Goal: Information Seeking & Learning: Learn about a topic

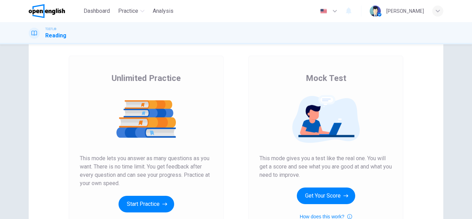
scroll to position [69, 0]
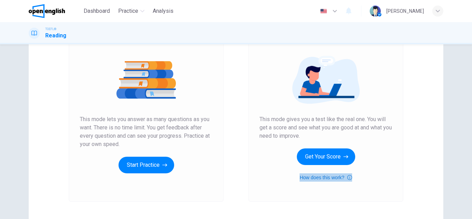
click at [305, 177] on button "How does this work?" at bounding box center [325, 177] width 52 height 8
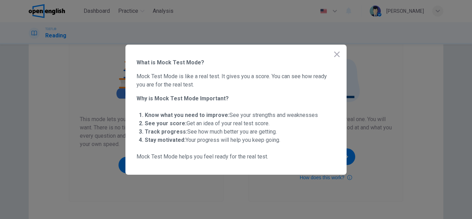
click at [403, 141] on div at bounding box center [236, 109] width 472 height 219
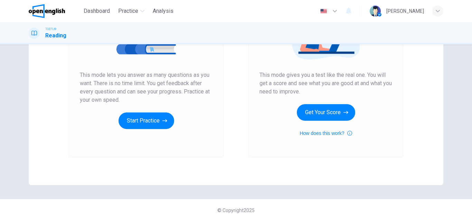
scroll to position [115, 0]
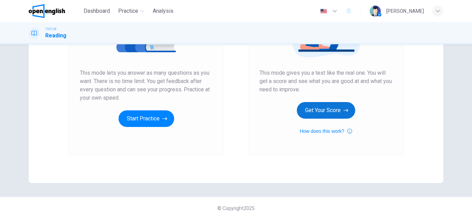
click at [313, 114] on button "Get Your Score" at bounding box center [326, 110] width 58 height 17
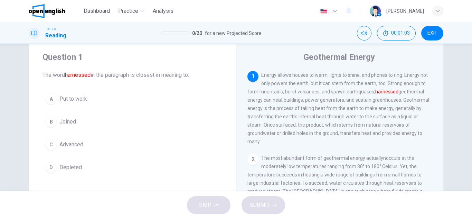
scroll to position [17, 0]
click at [70, 120] on span "Joined" at bounding box center [67, 122] width 17 height 8
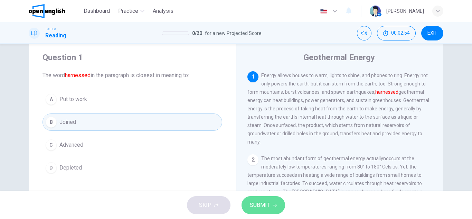
click at [271, 200] on button "SUBMIT" at bounding box center [263, 205] width 44 height 18
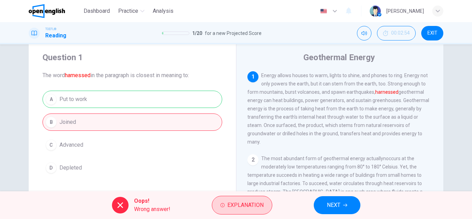
click at [230, 207] on span "Explanation" at bounding box center [245, 205] width 36 height 10
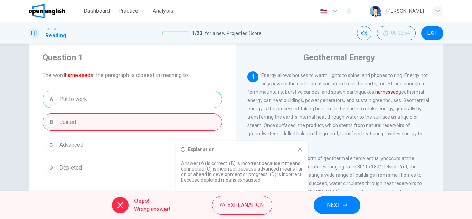
click at [299, 148] on icon at bounding box center [300, 149] width 4 height 4
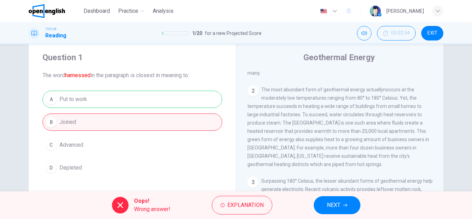
scroll to position [69, 0]
click at [332, 210] on button "NEXT" at bounding box center [336, 205] width 47 height 18
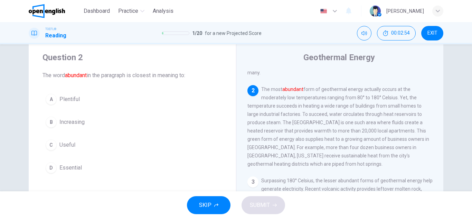
scroll to position [86, 0]
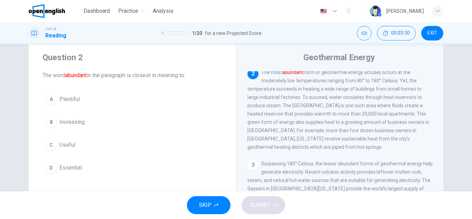
click at [67, 100] on span "Plentiful" at bounding box center [69, 99] width 20 height 8
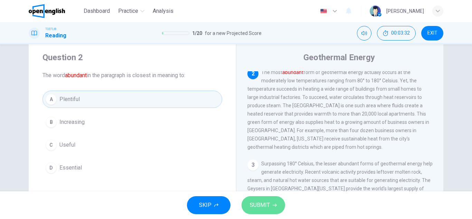
click at [259, 206] on span "SUBMIT" at bounding box center [260, 205] width 20 height 10
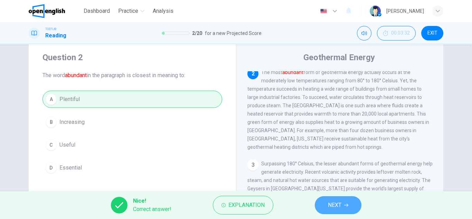
click at [344, 205] on button "NEXT" at bounding box center [338, 205] width 47 height 18
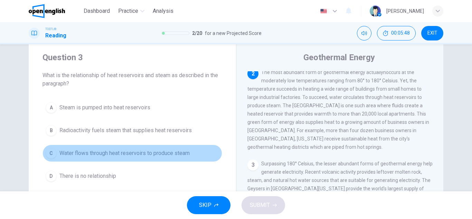
click at [96, 153] on span "Water flows through heat reservoirs to produce steam" at bounding box center [124, 153] width 130 height 8
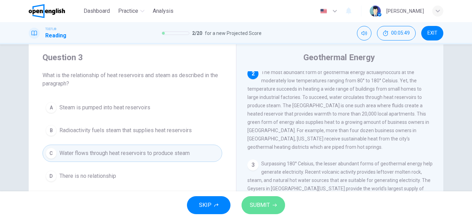
click at [265, 210] on button "SUBMIT" at bounding box center [263, 205] width 44 height 18
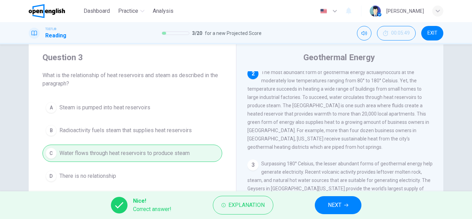
click at [330, 205] on span "NEXT" at bounding box center [334, 205] width 13 height 10
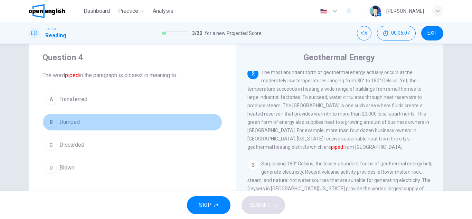
click at [77, 120] on span "Dumped" at bounding box center [69, 122] width 20 height 8
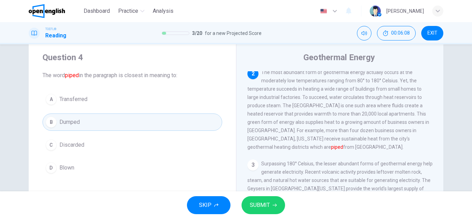
click at [266, 209] on span "SUBMIT" at bounding box center [260, 205] width 20 height 10
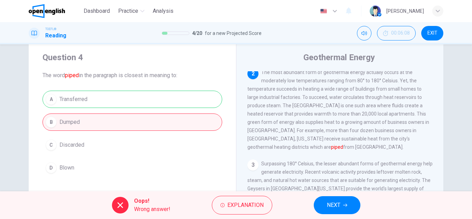
click at [339, 210] on button "NEXT" at bounding box center [336, 205] width 47 height 18
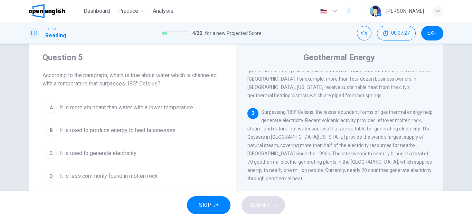
scroll to position [129, 0]
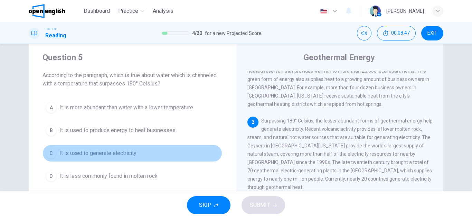
click at [118, 148] on button "C It is used to generate electricity" at bounding box center [132, 152] width 180 height 17
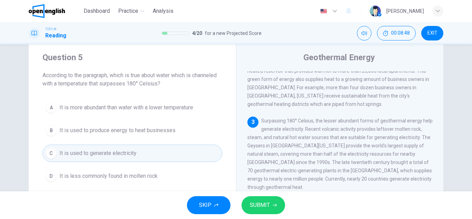
click at [253, 208] on span "SUBMIT" at bounding box center [260, 205] width 20 height 10
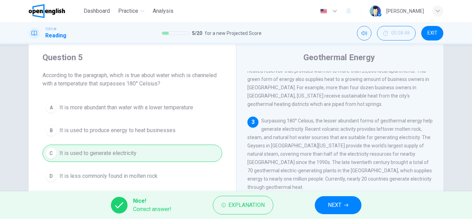
click at [341, 209] on span "NEXT" at bounding box center [334, 205] width 13 height 10
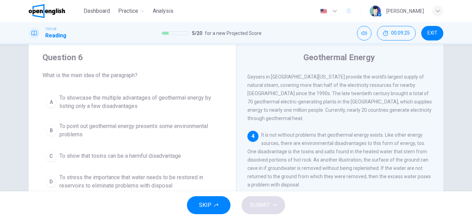
scroll to position [232, 0]
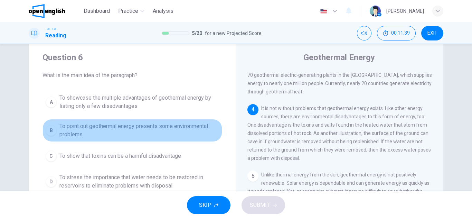
click at [164, 134] on span "To point out geothermal energy presents some environmental problems" at bounding box center [139, 130] width 160 height 17
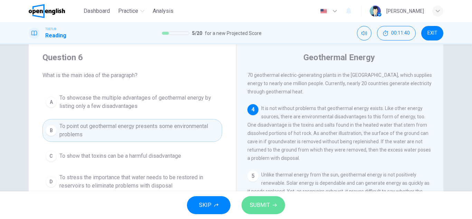
click at [256, 202] on span "SUBMIT" at bounding box center [260, 205] width 20 height 10
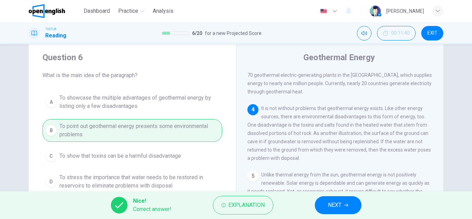
click at [341, 205] on span "NEXT" at bounding box center [334, 205] width 13 height 10
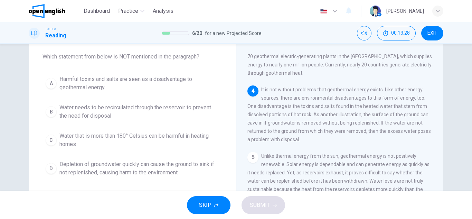
scroll to position [52, 0]
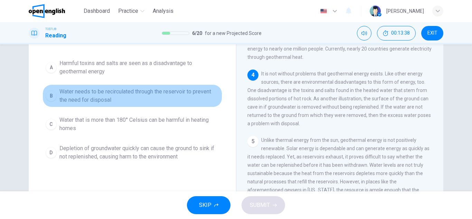
click at [163, 98] on span "Water needs to be recirculated through the reservoir to prevent the need for di…" at bounding box center [139, 95] width 160 height 17
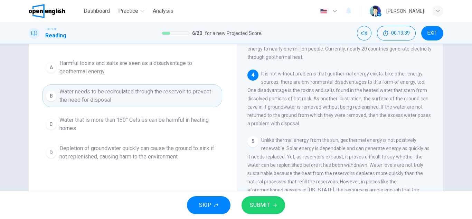
click at [257, 212] on button "SUBMIT" at bounding box center [263, 205] width 44 height 18
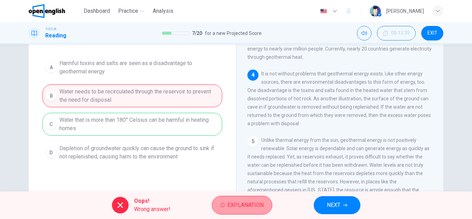
click at [251, 208] on span "Explanation" at bounding box center [245, 205] width 36 height 10
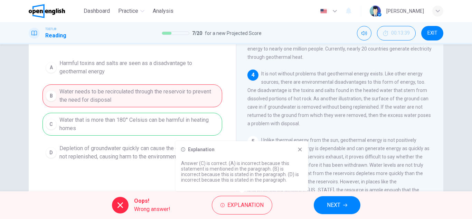
click at [301, 148] on icon at bounding box center [300, 149] width 4 height 4
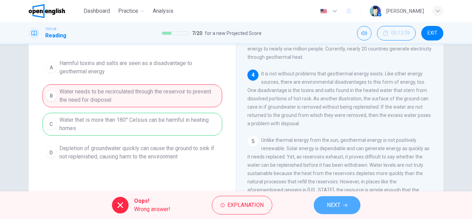
click at [327, 203] on span "NEXT" at bounding box center [333, 205] width 13 height 10
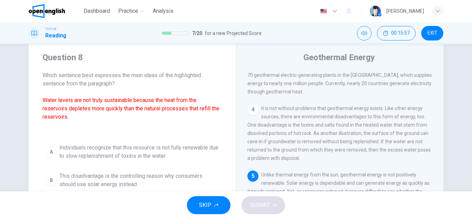
scroll to position [86, 0]
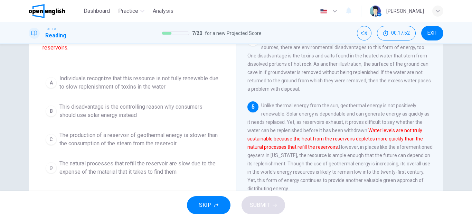
click at [105, 172] on span "The natural processes that refill the reservoir are slow due to the expense of …" at bounding box center [139, 167] width 160 height 17
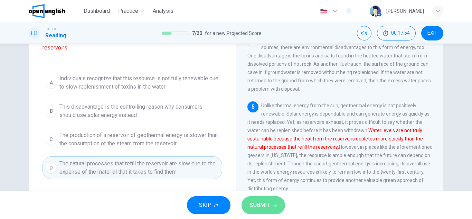
click at [254, 206] on span "SUBMIT" at bounding box center [260, 205] width 20 height 10
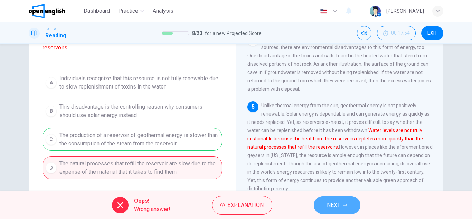
click at [344, 205] on icon "button" at bounding box center [345, 204] width 4 height 3
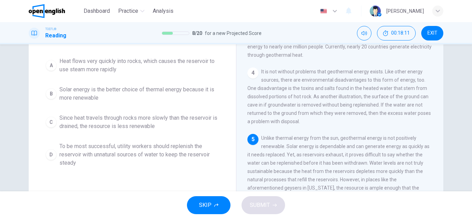
scroll to position [52, 0]
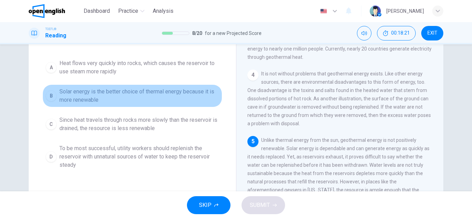
click at [149, 98] on span "Solar energy is the better choice of thermal energy because it is more renewable" at bounding box center [139, 95] width 160 height 17
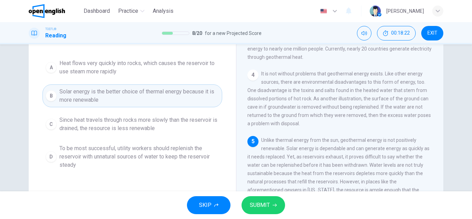
click at [260, 206] on span "SUBMIT" at bounding box center [260, 205] width 20 height 10
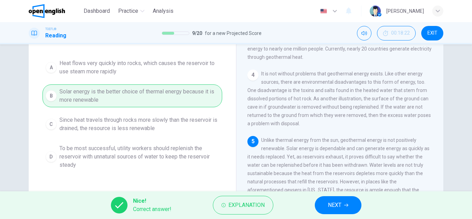
click at [347, 201] on button "NEXT" at bounding box center [338, 205] width 47 height 18
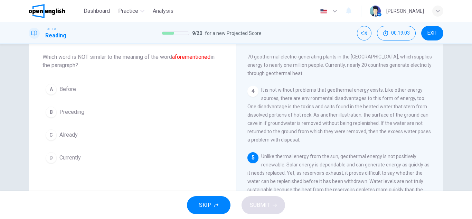
scroll to position [35, 0]
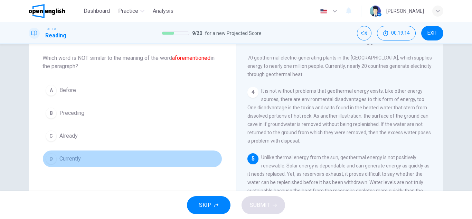
click at [64, 161] on span "Currently" at bounding box center [69, 158] width 21 height 8
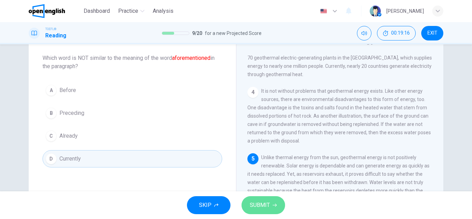
click at [251, 204] on span "SUBMIT" at bounding box center [260, 205] width 20 height 10
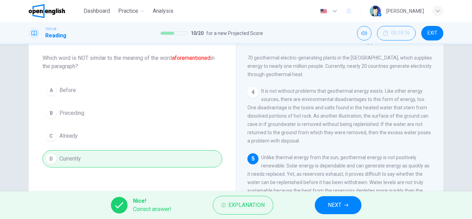
click at [346, 207] on button "NEXT" at bounding box center [338, 205] width 47 height 18
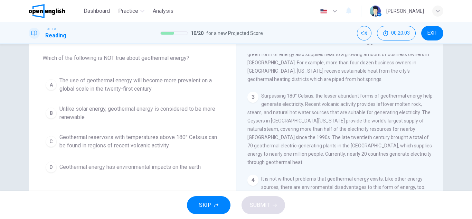
click at [148, 108] on span "Unlike solar energy, geothermal energy is considered to be more renewable" at bounding box center [139, 113] width 160 height 17
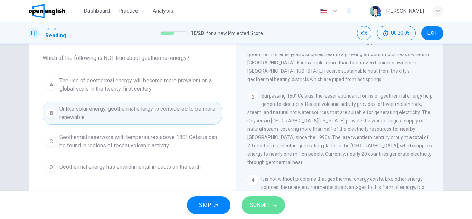
click at [266, 199] on button "SUBMIT" at bounding box center [263, 205] width 44 height 18
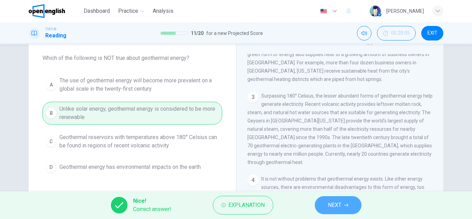
click at [325, 204] on button "NEXT" at bounding box center [338, 205] width 47 height 18
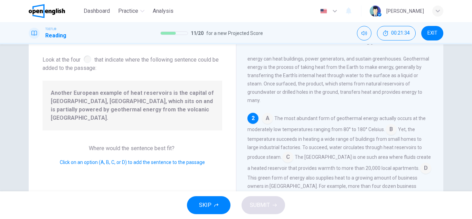
scroll to position [69, 0]
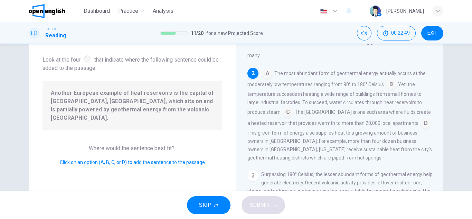
click at [290, 116] on input at bounding box center [287, 112] width 11 height 11
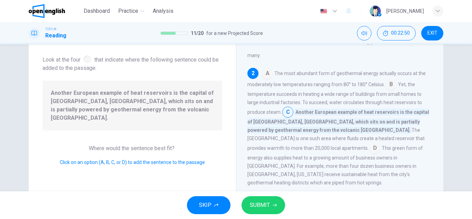
click at [260, 202] on span "SUBMIT" at bounding box center [260, 205] width 20 height 10
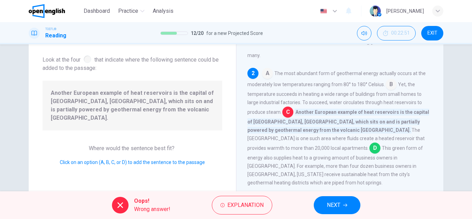
click at [347, 203] on icon "button" at bounding box center [345, 205] width 4 height 4
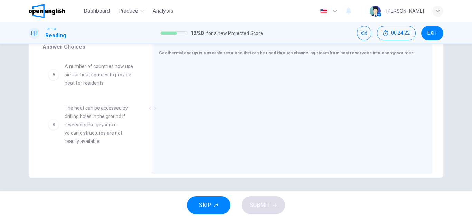
scroll to position [121, 0]
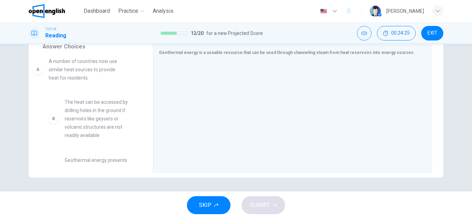
drag, startPoint x: 77, startPoint y: 74, endPoint x: 66, endPoint y: 69, distance: 12.1
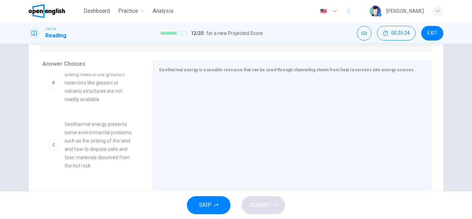
scroll to position [69, 0]
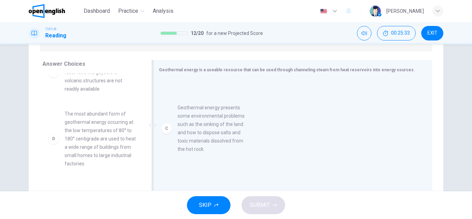
drag, startPoint x: 101, startPoint y: 140, endPoint x: 217, endPoint y: 134, distance: 116.5
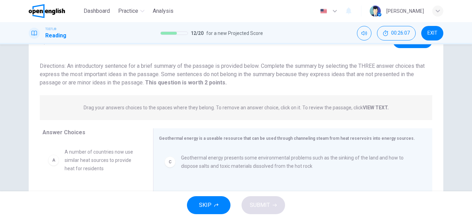
scroll to position [35, 0]
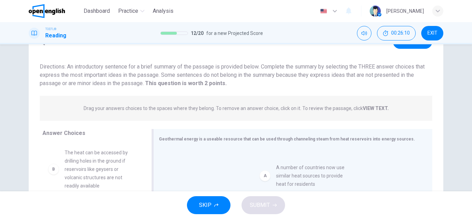
drag, startPoint x: 100, startPoint y: 161, endPoint x: 317, endPoint y: 176, distance: 217.0
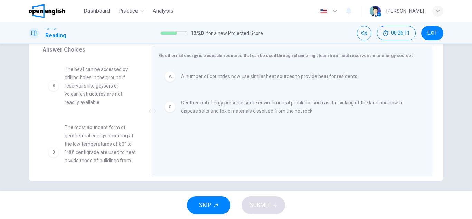
scroll to position [121, 0]
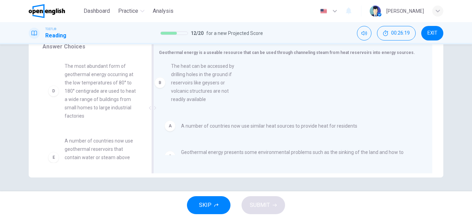
drag, startPoint x: 96, startPoint y: 96, endPoint x: 206, endPoint y: 96, distance: 110.5
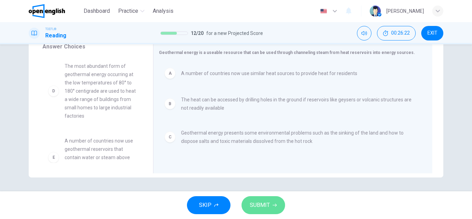
click at [267, 204] on span "SUBMIT" at bounding box center [260, 205] width 20 height 10
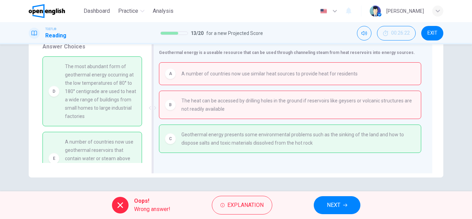
click at [254, 104] on span "The heat can be accessed by drilling holes in the ground if reservoirs like gey…" at bounding box center [298, 104] width 234 height 17
click at [89, 87] on span "The most abundant form of geothermal energy occurring at the low temperatures o…" at bounding box center [100, 91] width 71 height 58
click at [111, 95] on span "The most abundant form of geothermal energy occurring at the low temperatures o…" at bounding box center [100, 91] width 71 height 58
drag, startPoint x: 109, startPoint y: 102, endPoint x: 130, endPoint y: 99, distance: 21.2
click at [130, 99] on span "The most abundant form of geothermal energy occurring at the low temperatures o…" at bounding box center [100, 91] width 71 height 58
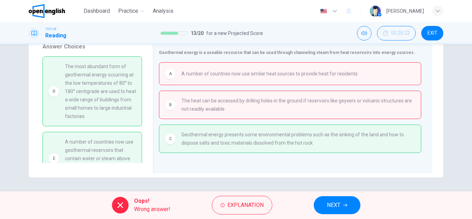
drag, startPoint x: 113, startPoint y: 151, endPoint x: 118, endPoint y: 150, distance: 5.2
click at [118, 150] on span "A number of countries now use geothermal reservoirs that contain water or steam…" at bounding box center [100, 157] width 71 height 41
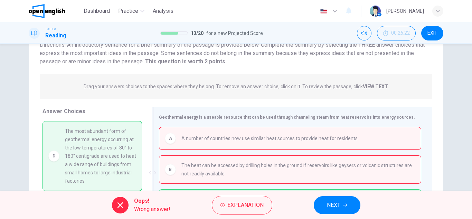
scroll to position [69, 0]
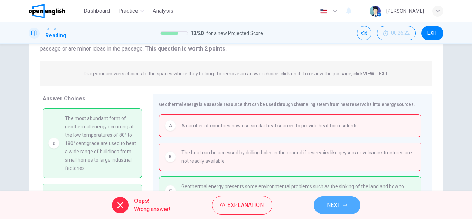
click at [343, 205] on icon "button" at bounding box center [345, 205] width 4 height 4
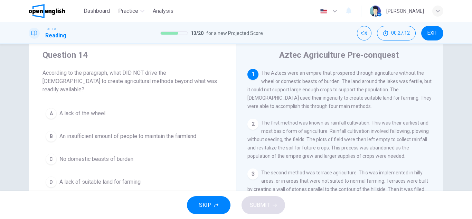
scroll to position [35, 0]
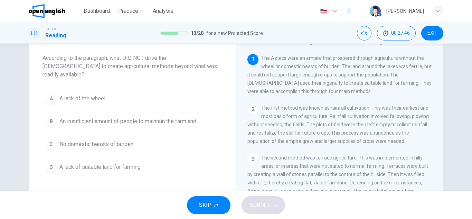
click at [101, 163] on span "A lack of suitable land for farming" at bounding box center [99, 167] width 81 height 8
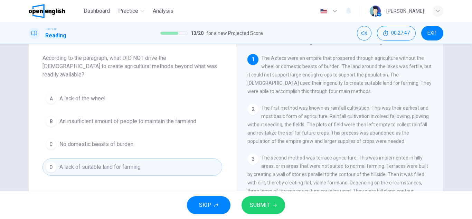
click at [258, 202] on span "SUBMIT" at bounding box center [260, 205] width 20 height 10
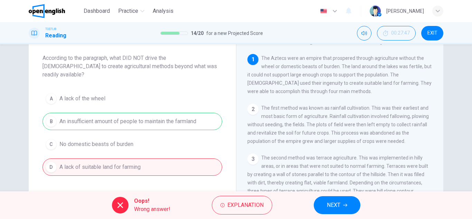
click at [345, 209] on button "NEXT" at bounding box center [336, 205] width 47 height 18
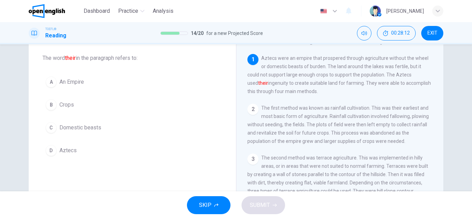
click at [66, 149] on span "Aztecs" at bounding box center [67, 150] width 17 height 8
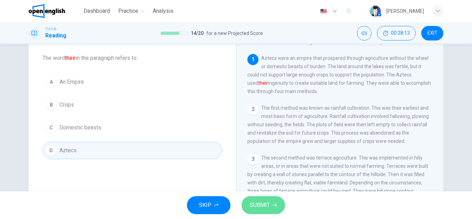
click at [255, 210] on button "SUBMIT" at bounding box center [263, 205] width 44 height 18
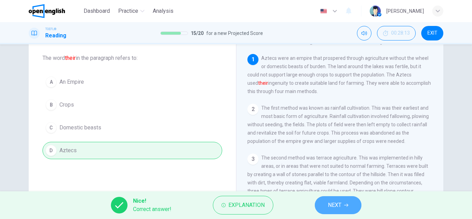
click at [330, 205] on span "NEXT" at bounding box center [334, 205] width 13 height 10
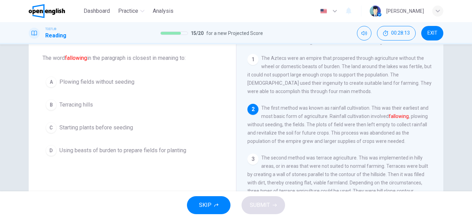
scroll to position [51, 0]
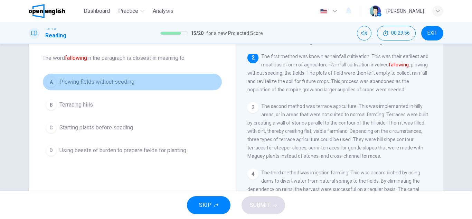
click at [116, 86] on button "A Plowing fields without seeding" at bounding box center [132, 81] width 180 height 17
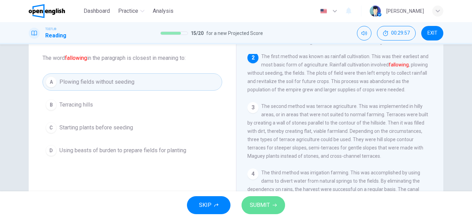
click at [264, 202] on span "SUBMIT" at bounding box center [260, 205] width 20 height 10
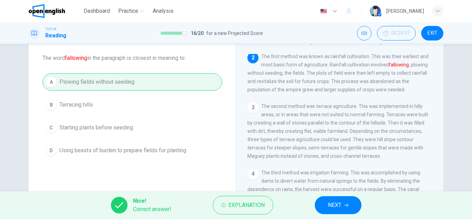
click at [334, 206] on span "NEXT" at bounding box center [334, 205] width 13 height 10
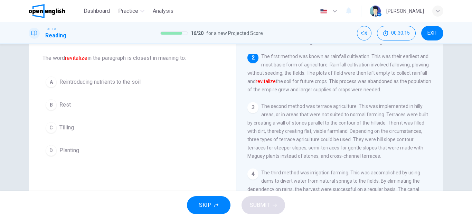
click at [57, 103] on button "B Rest" at bounding box center [132, 104] width 180 height 17
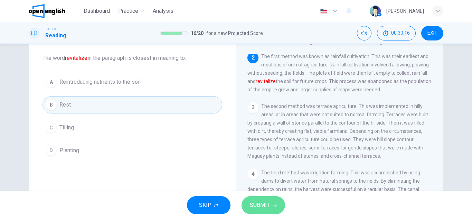
click at [263, 206] on span "SUBMIT" at bounding box center [260, 205] width 20 height 10
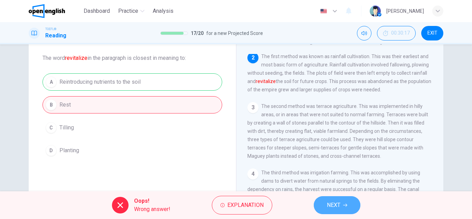
click at [332, 209] on span "NEXT" at bounding box center [333, 205] width 13 height 10
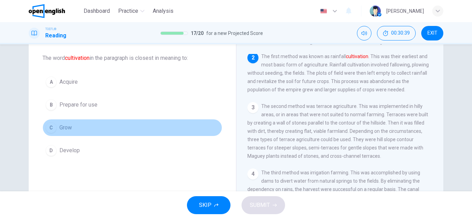
click at [70, 132] on button "C Grow" at bounding box center [132, 127] width 180 height 17
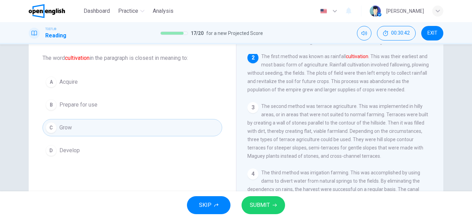
click at [262, 200] on button "SUBMIT" at bounding box center [263, 205] width 44 height 18
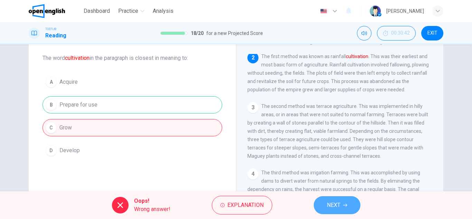
click at [352, 204] on button "NEXT" at bounding box center [336, 205] width 47 height 18
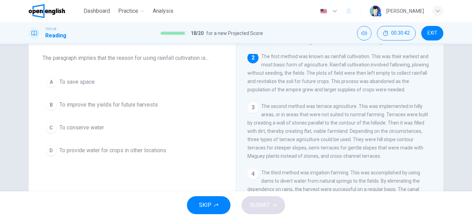
scroll to position [0, 0]
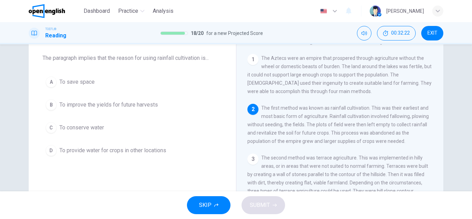
click at [87, 99] on button "B To improve the yields for future harvests" at bounding box center [132, 104] width 180 height 17
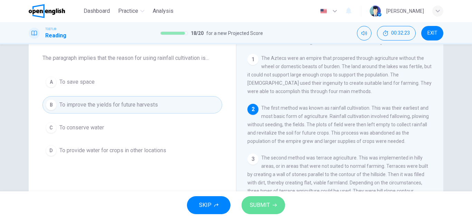
click at [263, 206] on span "SUBMIT" at bounding box center [260, 205] width 20 height 10
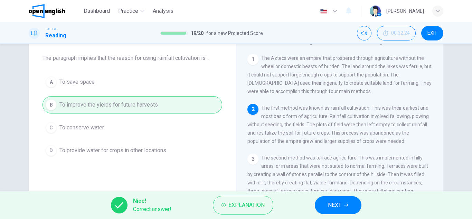
click at [332, 203] on span "NEXT" at bounding box center [334, 205] width 13 height 10
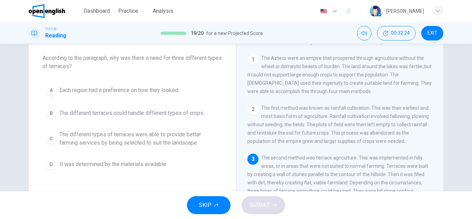
scroll to position [34, 0]
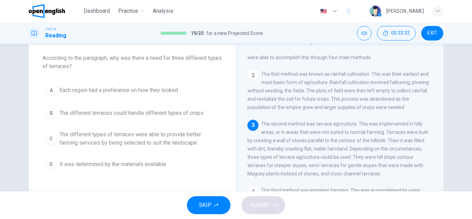
click at [180, 139] on span "The different types of terraces were able to provide better farming services by…" at bounding box center [139, 138] width 160 height 17
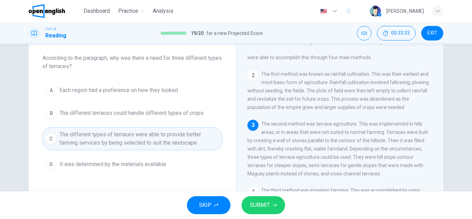
click at [266, 202] on span "SUBMIT" at bounding box center [260, 205] width 20 height 10
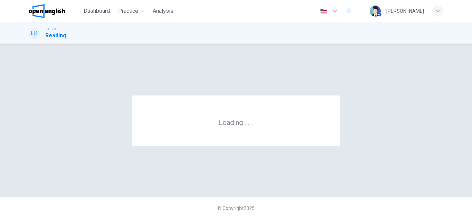
scroll to position [0, 0]
